Goal: Task Accomplishment & Management: Manage account settings

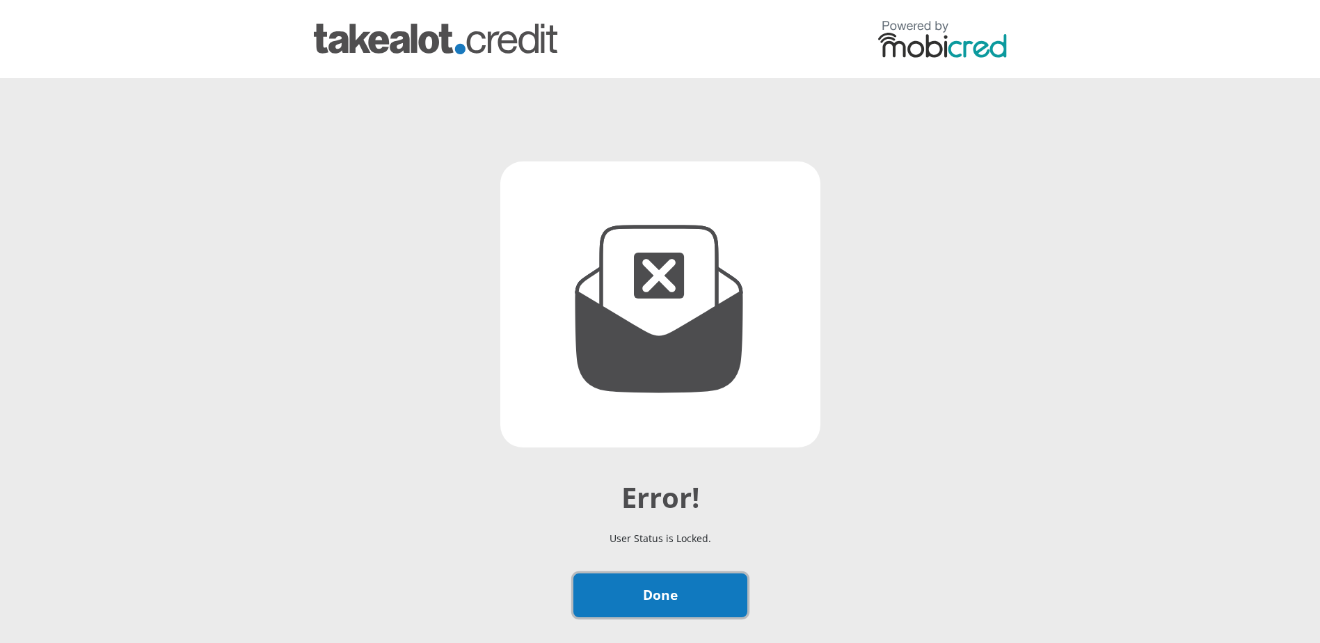
click at [668, 599] on link "Done" at bounding box center [661, 596] width 174 height 44
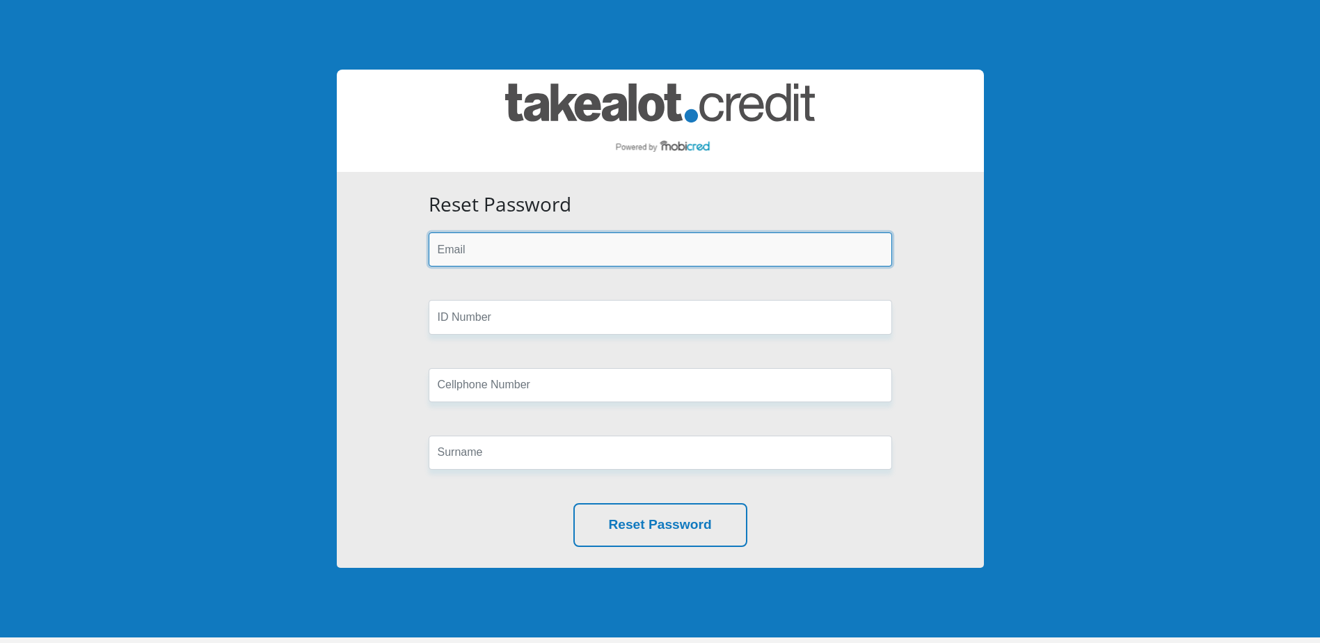
click at [488, 259] on input "email" at bounding box center [661, 249] width 464 height 34
type input "FOORDIGNATIUS@GMAIL.COM"
type input "0729352360"
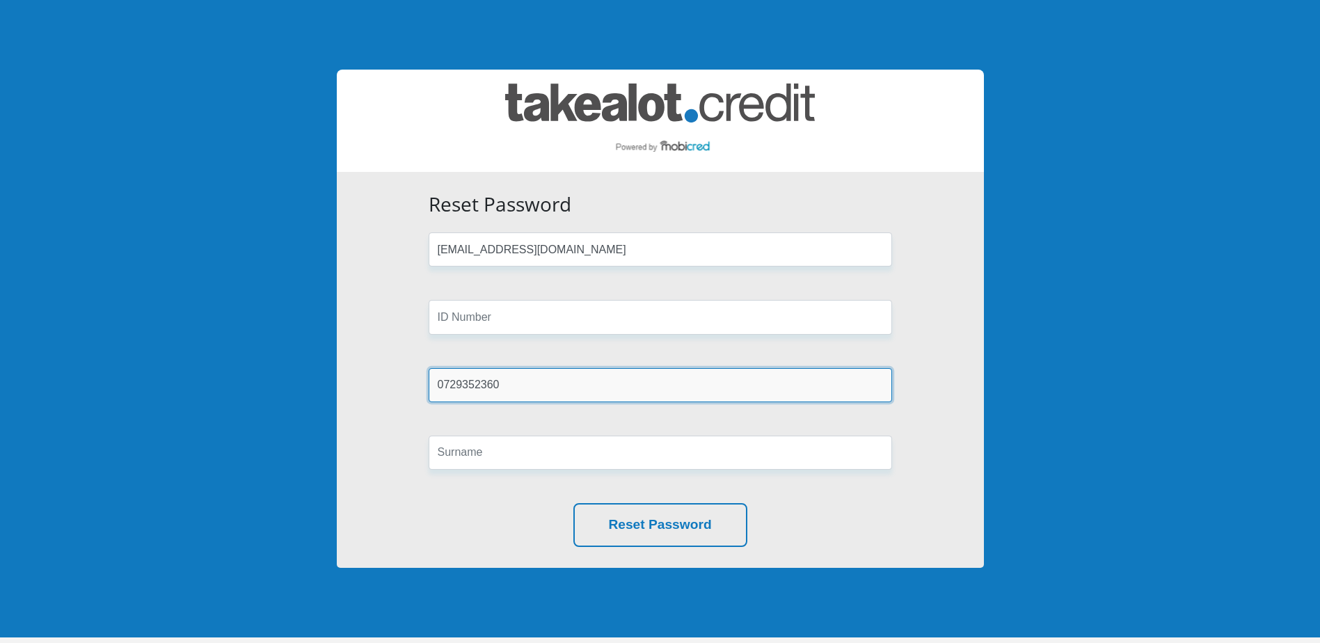
type input "Foord"
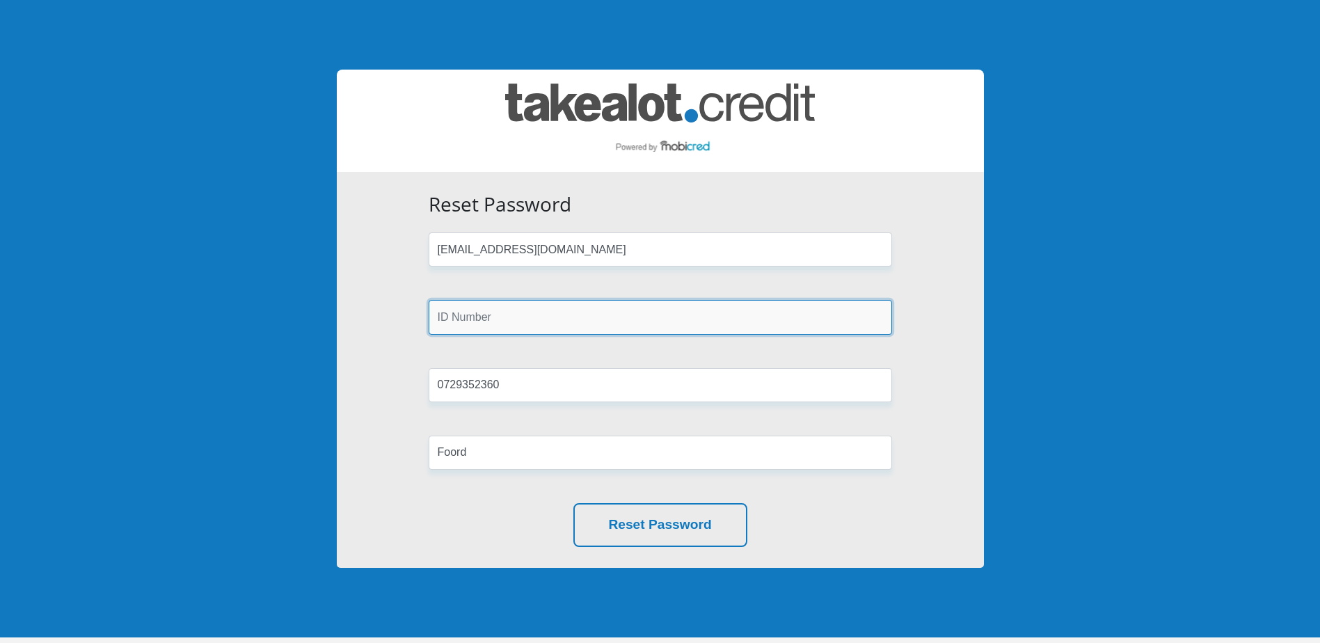
click at [505, 318] on input "text" at bounding box center [661, 317] width 464 height 34
type input "9603285084085"
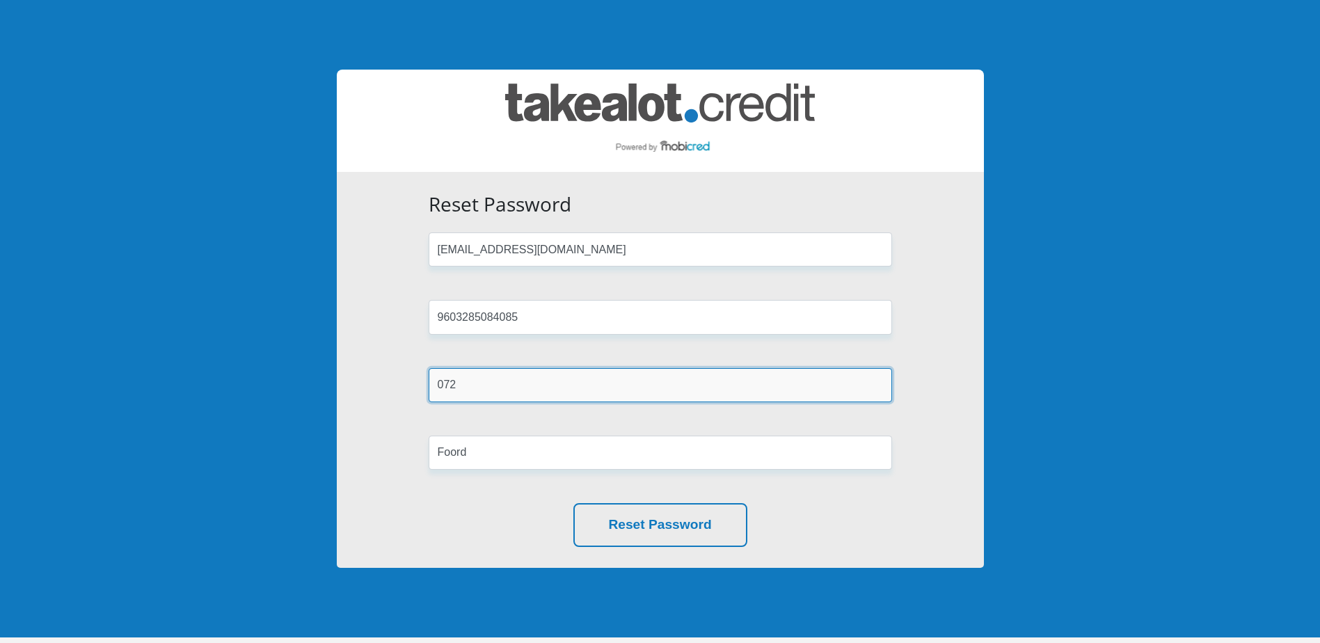
type input "0729352360"
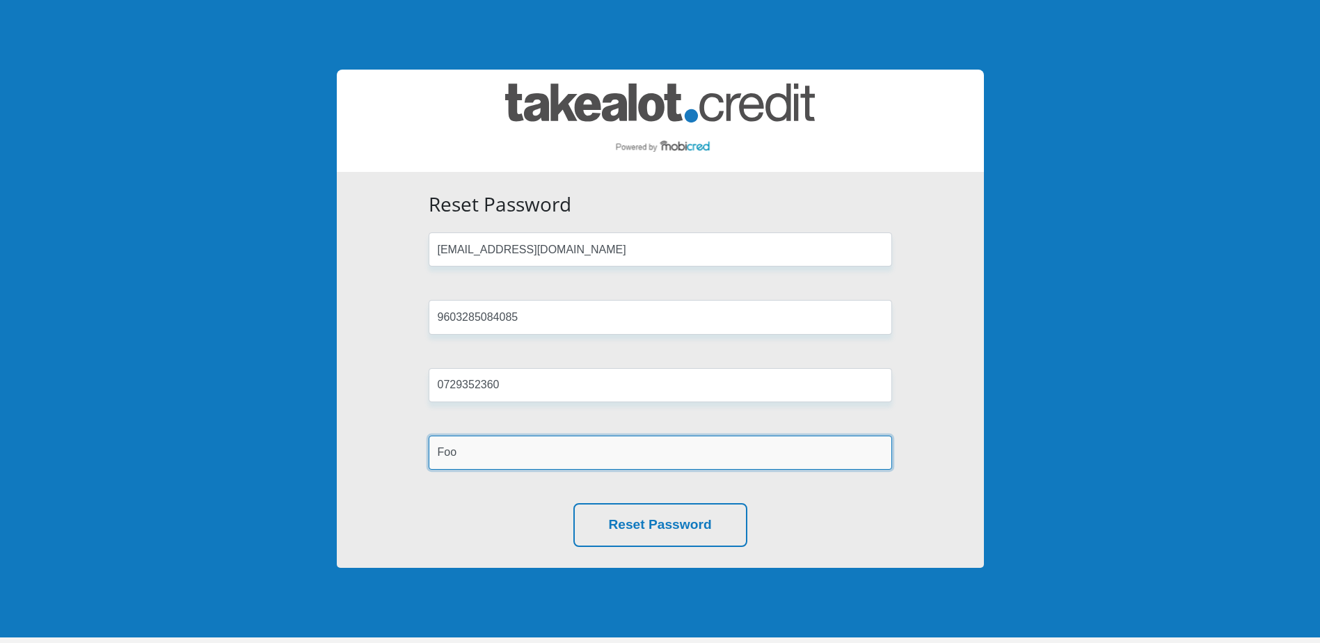
type input "Foord"
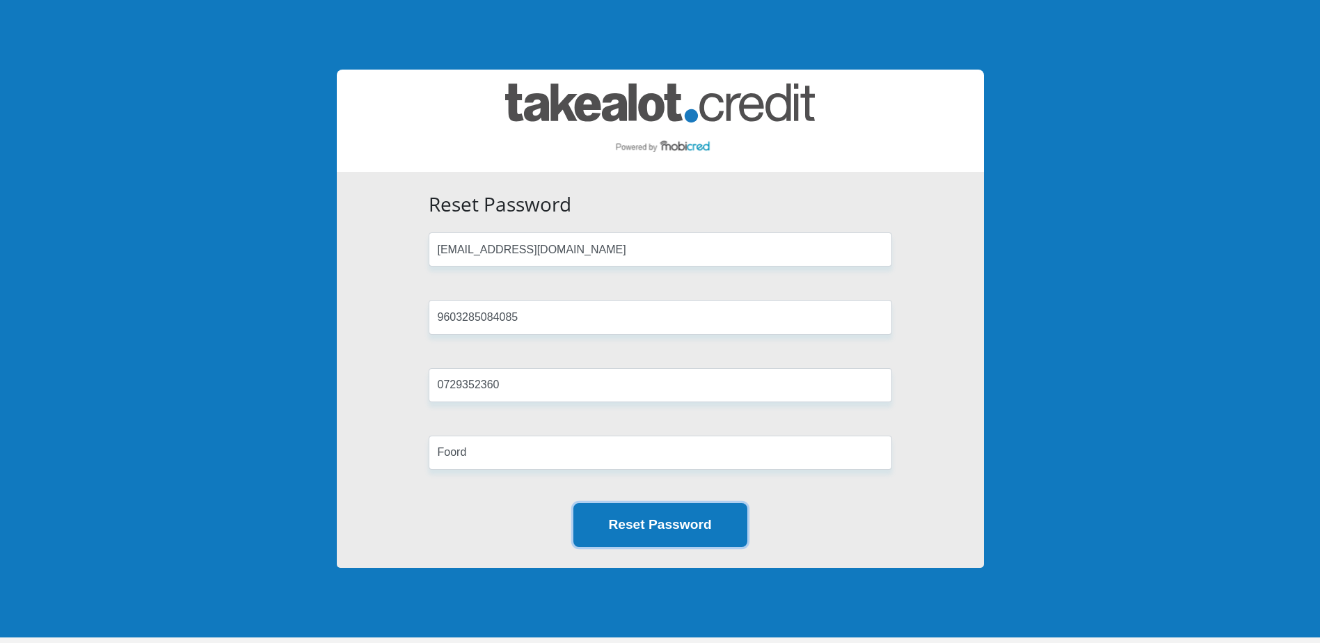
click at [709, 516] on button "Reset Password" at bounding box center [661, 525] width 174 height 44
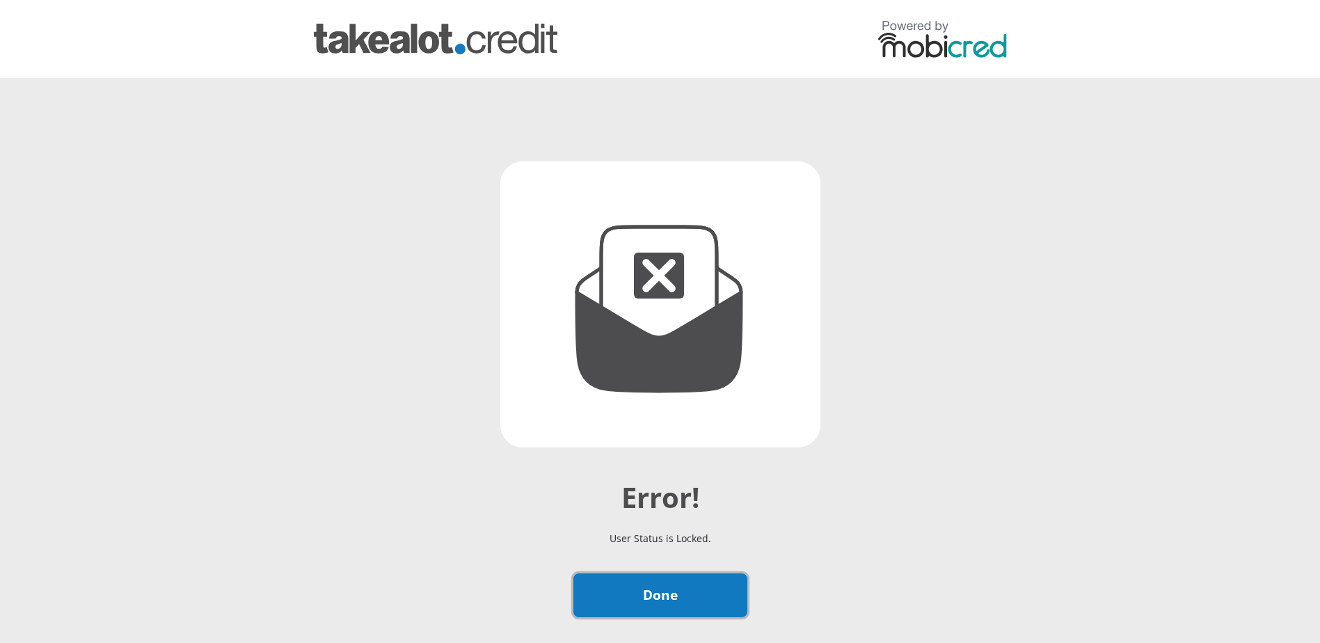
click at [688, 587] on link "Done" at bounding box center [661, 596] width 174 height 44
